Goal: Task Accomplishment & Management: Manage account settings

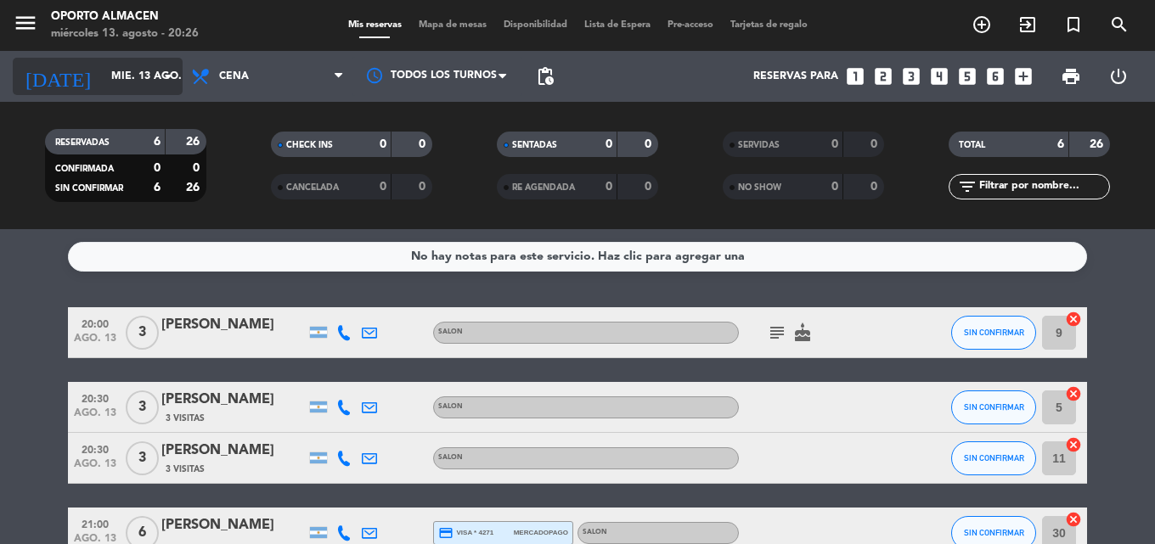
click at [138, 69] on input "mié. 13 ago." at bounding box center [175, 76] width 144 height 29
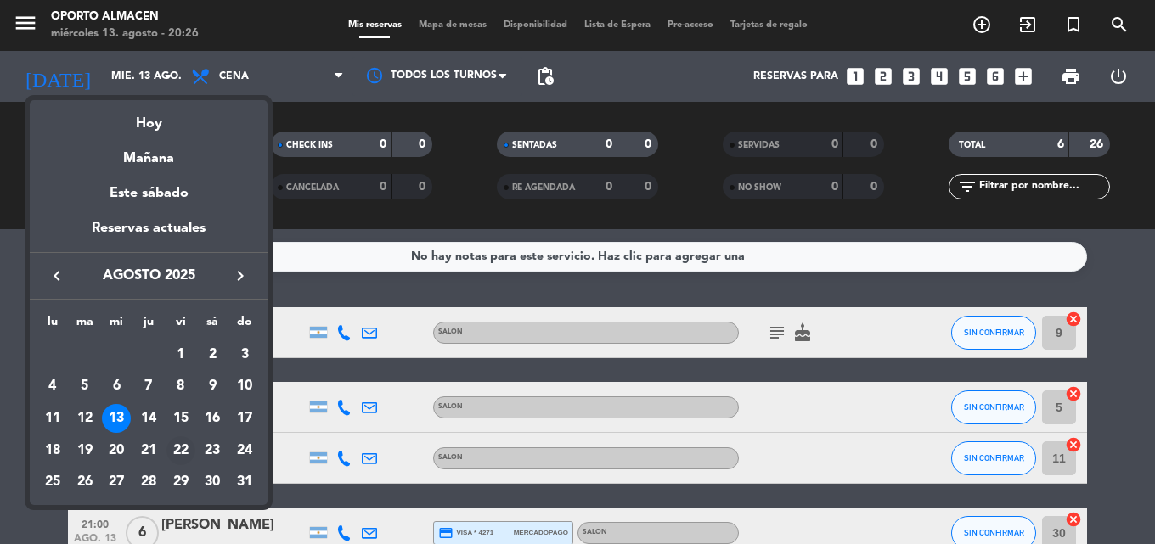
click at [183, 449] on div "22" at bounding box center [180, 450] width 29 height 29
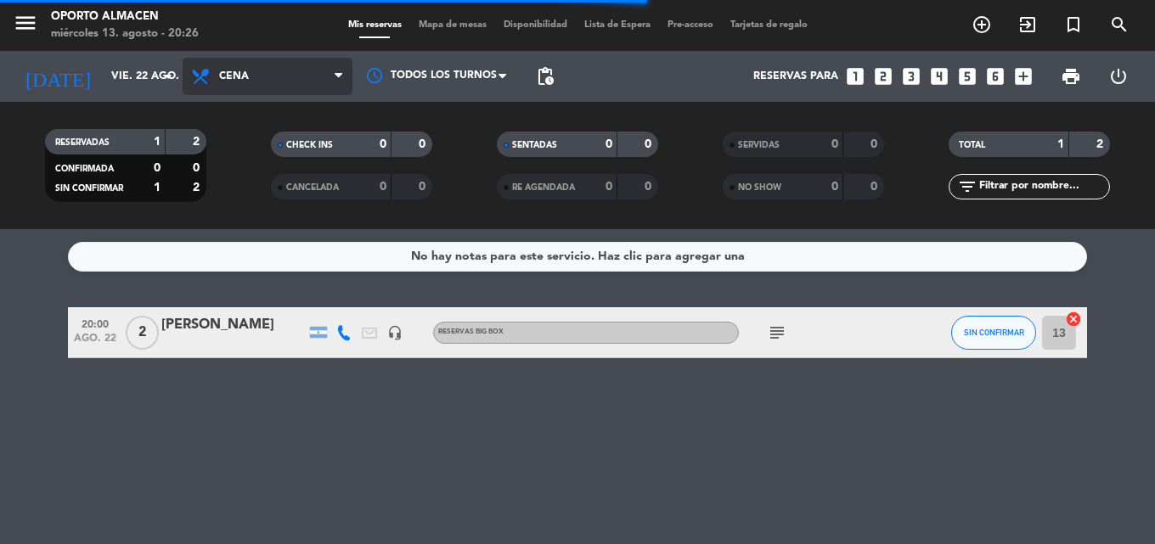
click at [229, 73] on span "Cena" at bounding box center [234, 76] width 30 height 12
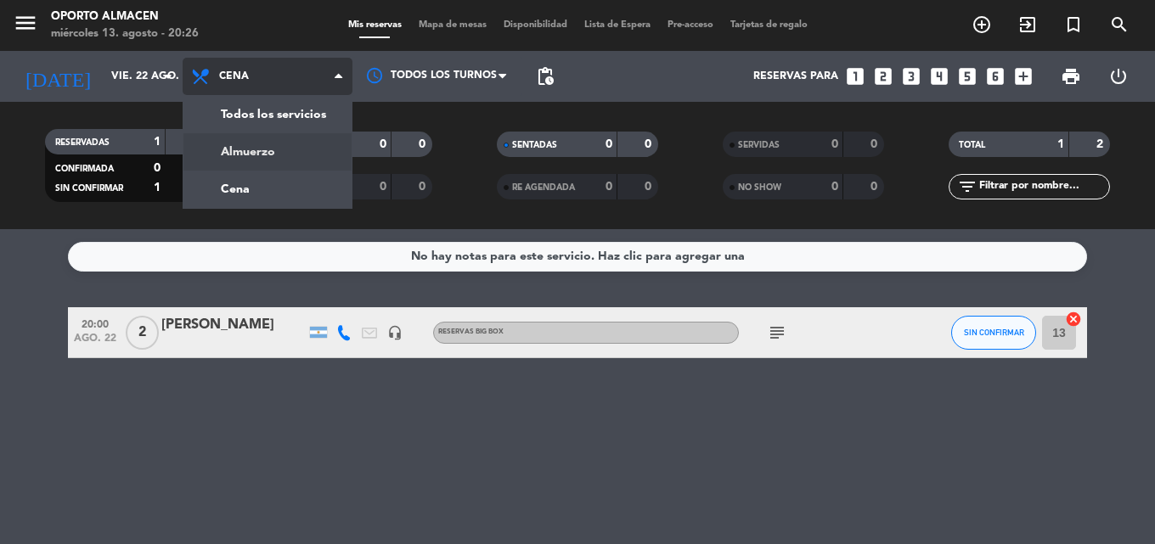
click at [270, 154] on div "menu Oporto Almacen [DATE] 13. agosto - 20:26 Mis reservas Mapa de mesas Dispon…" at bounding box center [577, 114] width 1155 height 229
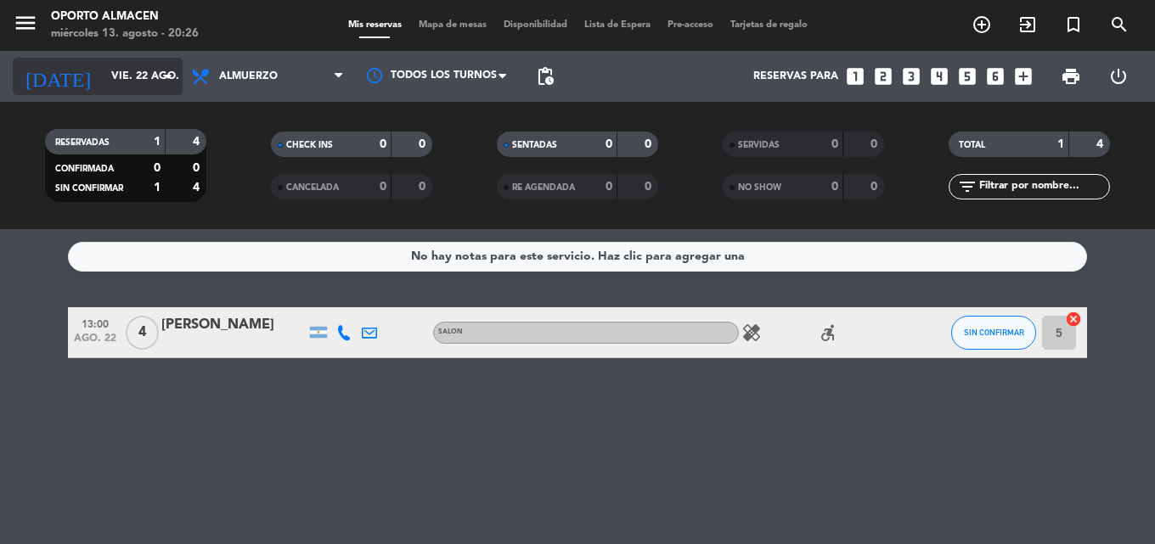
click at [135, 66] on input "vie. 22 ago." at bounding box center [175, 76] width 144 height 29
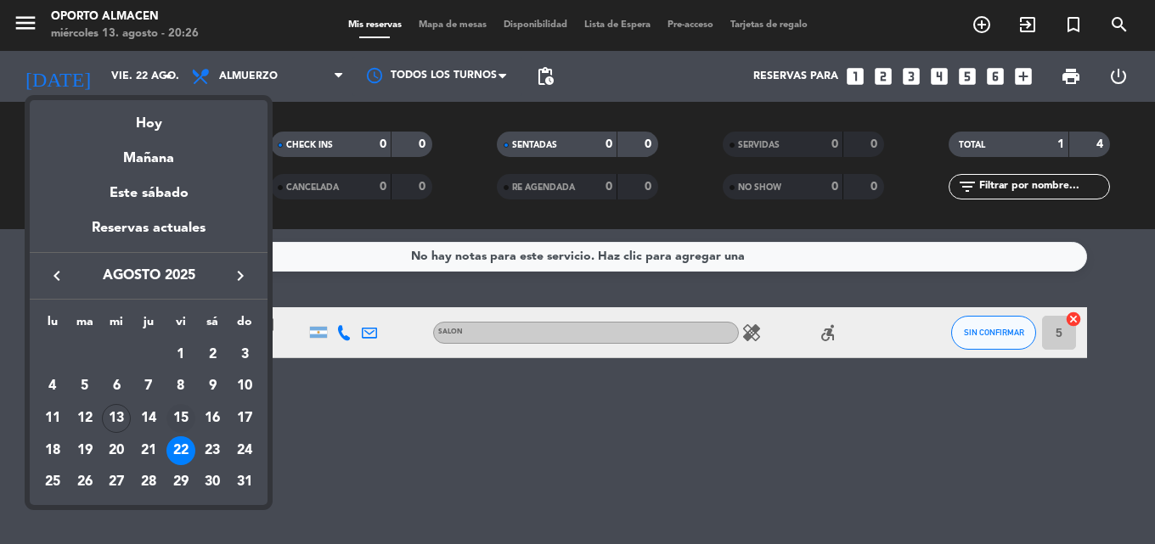
click at [189, 415] on div "15" at bounding box center [180, 418] width 29 height 29
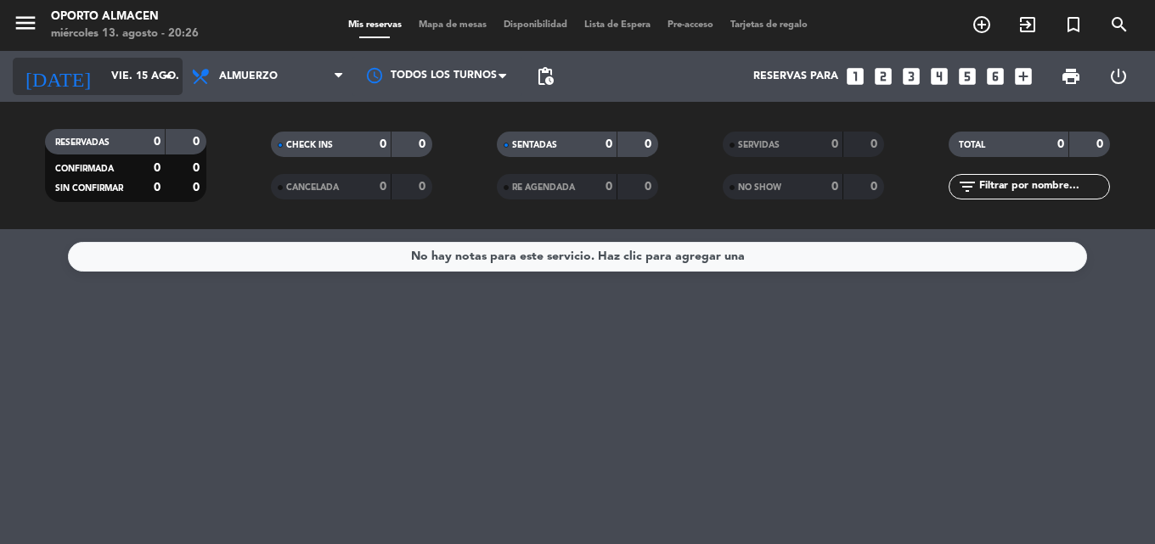
click at [80, 60] on div "[DATE] [DATE] arrow_drop_down" at bounding box center [98, 76] width 170 height 37
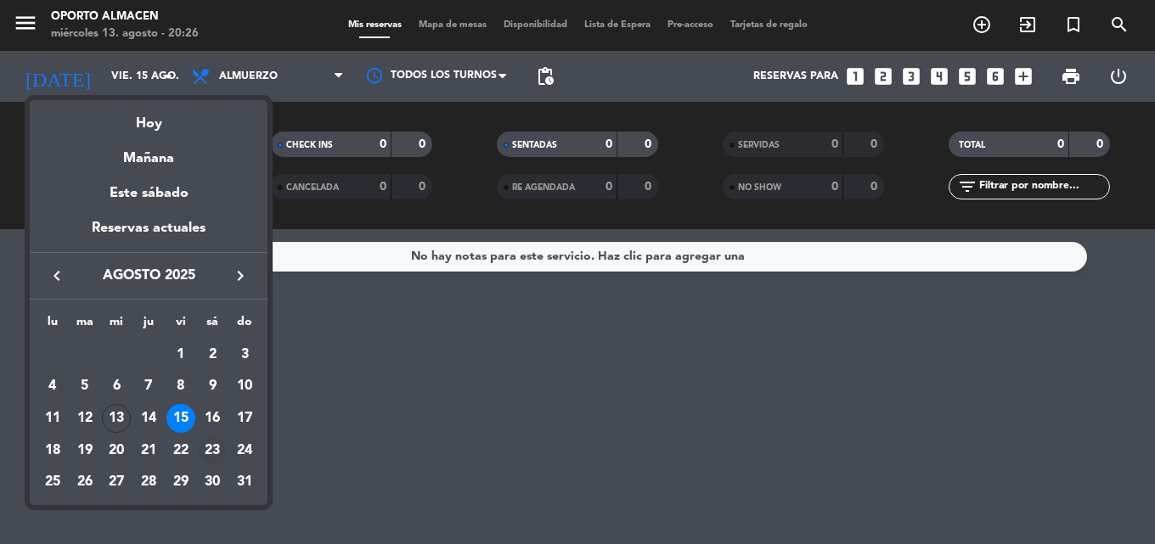
click at [217, 448] on div "23" at bounding box center [212, 450] width 29 height 29
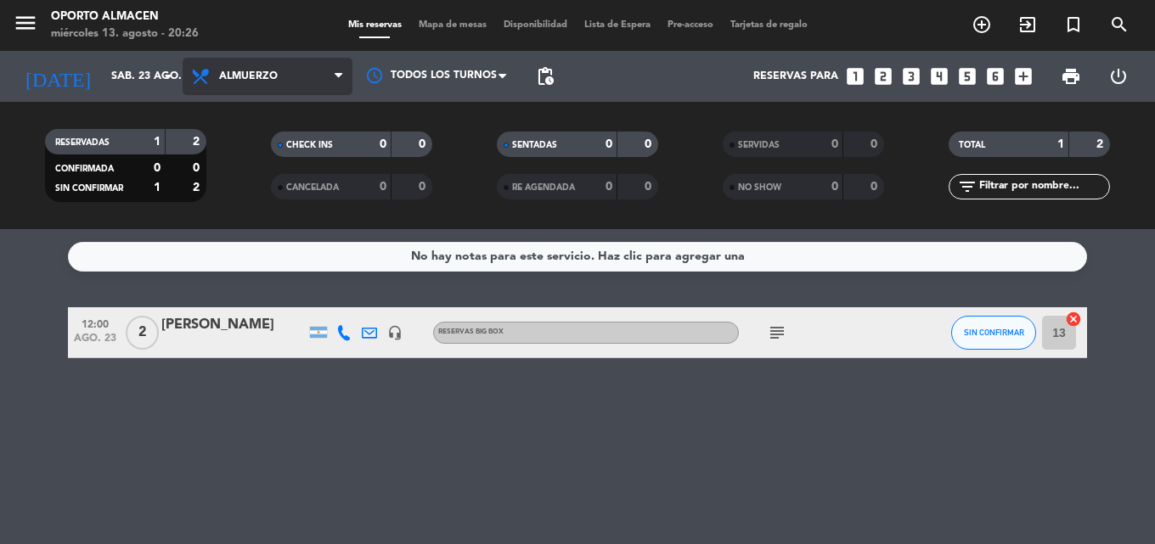
click at [270, 83] on span "Almuerzo" at bounding box center [268, 76] width 170 height 37
click at [275, 199] on div "menu Oporto Almacen [DATE] 13. agosto - 20:26 Mis reservas Mapa de mesas Dispon…" at bounding box center [577, 114] width 1155 height 229
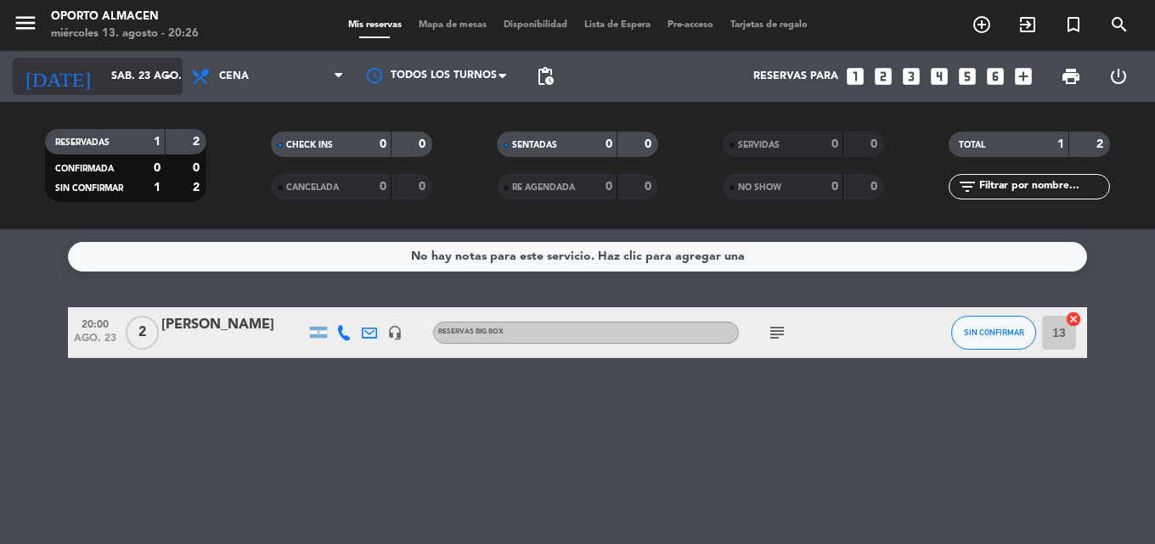
click at [133, 78] on input "sáb. 23 ago." at bounding box center [175, 76] width 144 height 29
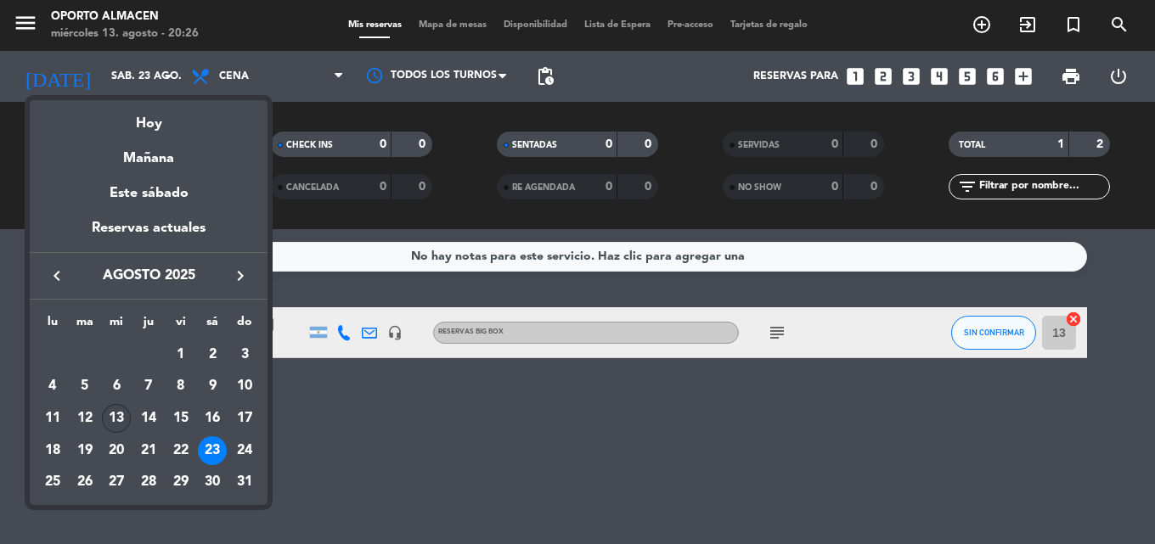
click at [112, 417] on div "13" at bounding box center [116, 418] width 29 height 29
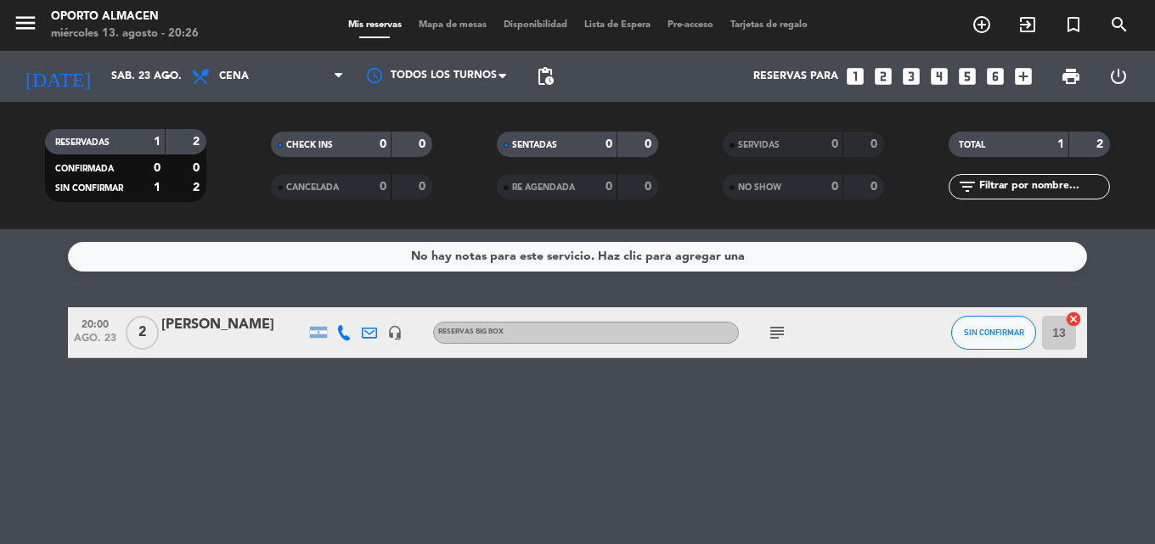
type input "mié. 13 ago."
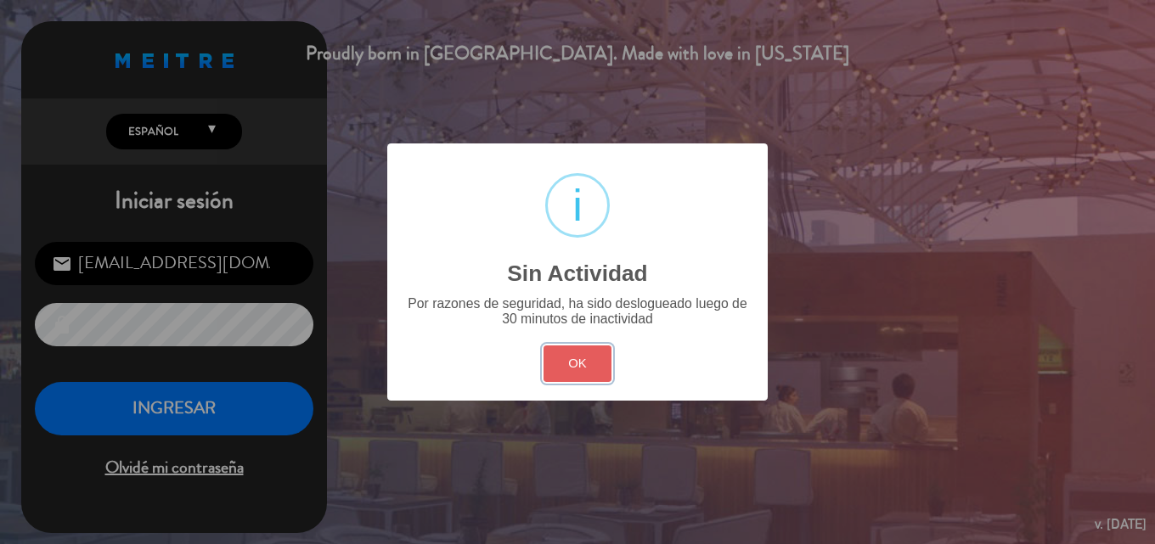
drag, startPoint x: 596, startPoint y: 369, endPoint x: 206, endPoint y: 399, distance: 391.8
click at [594, 369] on button "OK" at bounding box center [577, 364] width 69 height 37
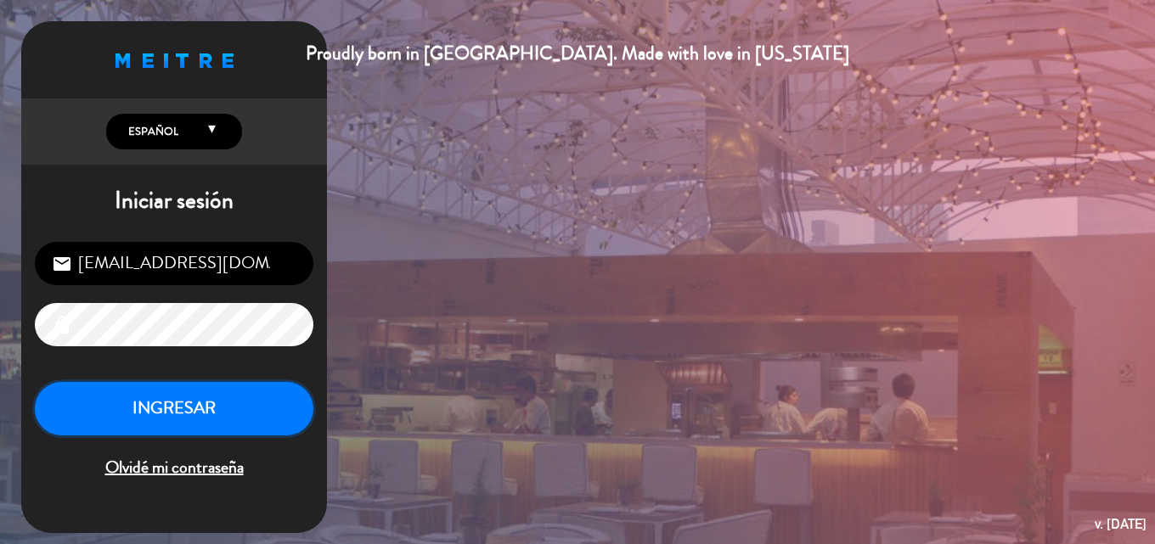
click at [194, 408] on button "INGRESAR" at bounding box center [174, 408] width 279 height 53
